Goal: Navigation & Orientation: Find specific page/section

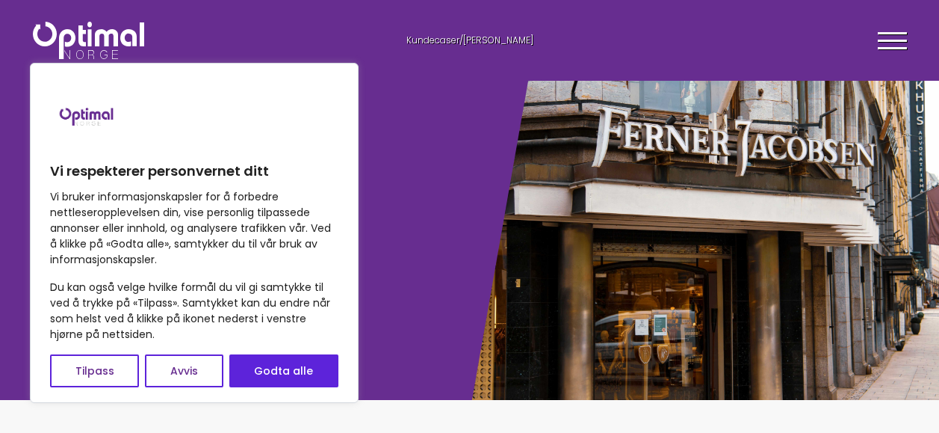
scroll to position [149, 0]
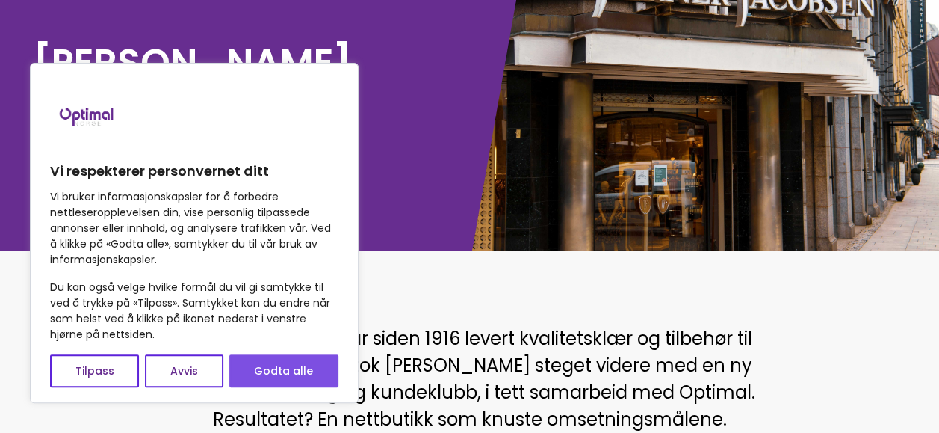
click at [275, 372] on button "Godta alle" at bounding box center [283, 370] width 109 height 33
checkbox input "true"
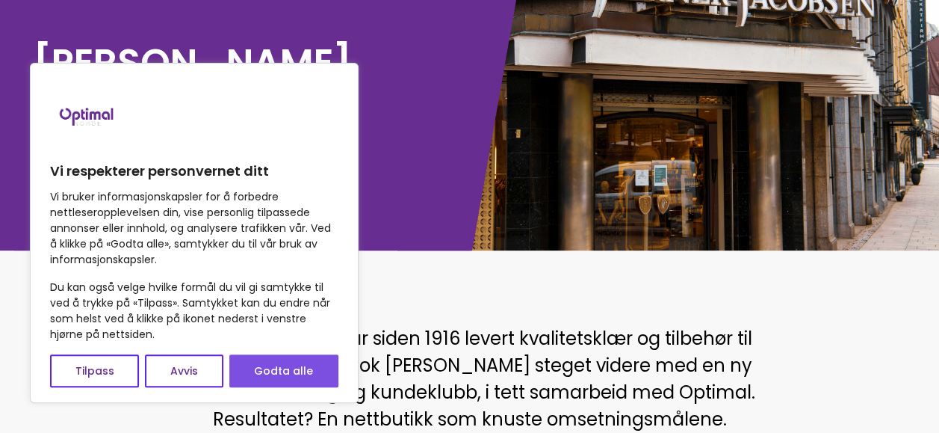
checkbox input "true"
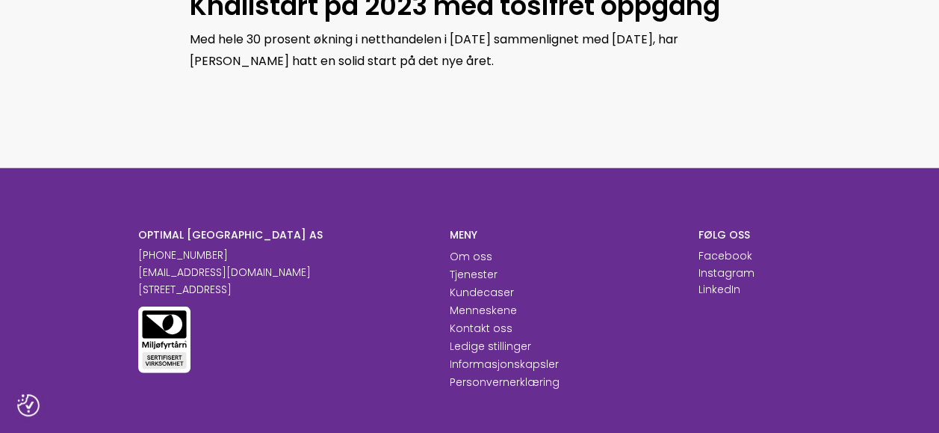
scroll to position [1942, 0]
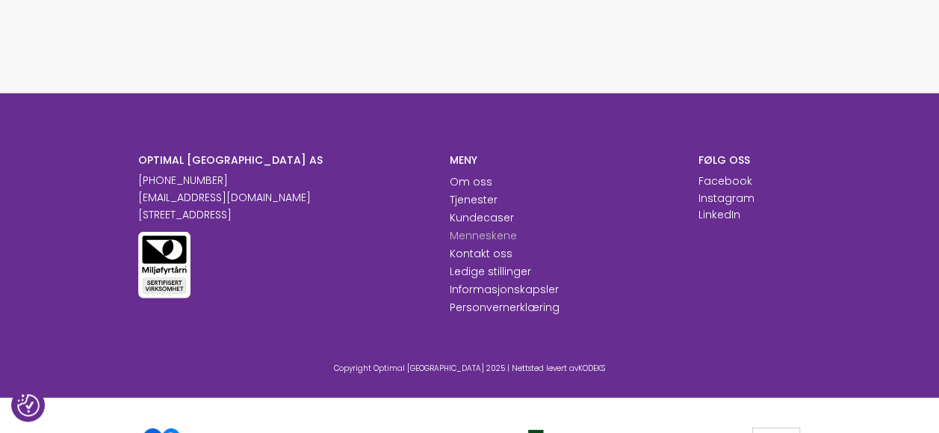
click at [468, 243] on link "Menneskene" at bounding box center [483, 235] width 67 height 15
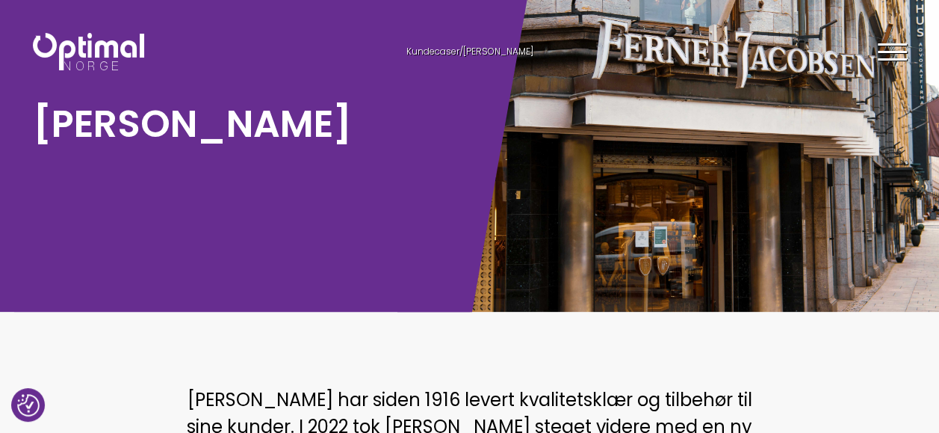
scroll to position [0, 0]
